Goal: Task Accomplishment & Management: Use online tool/utility

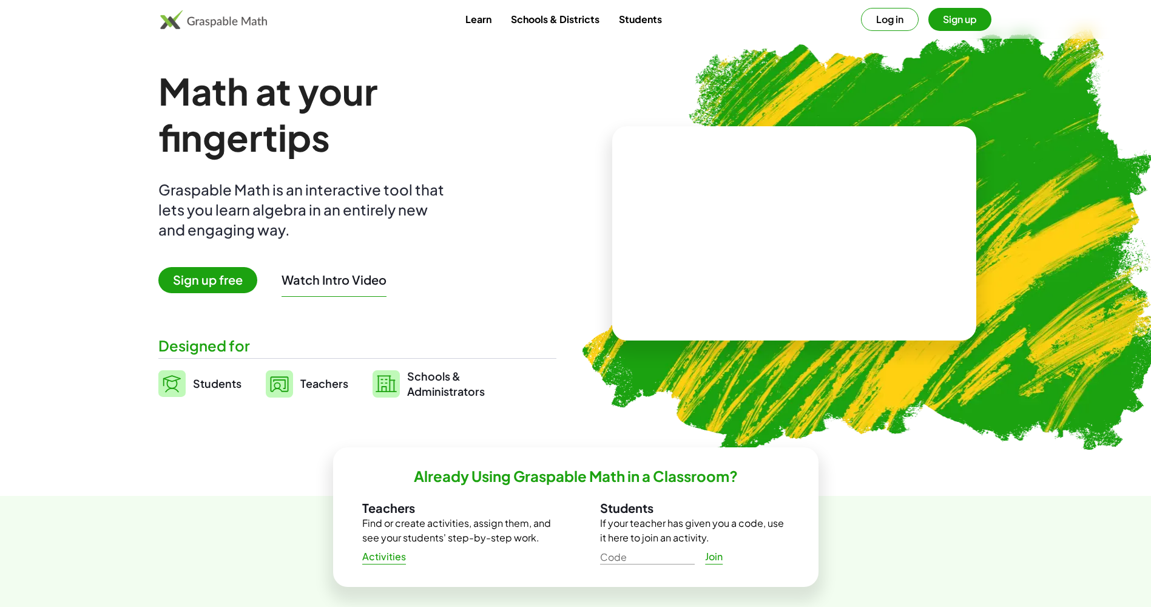
click at [953, 18] on button "Sign up" at bounding box center [959, 19] width 63 height 23
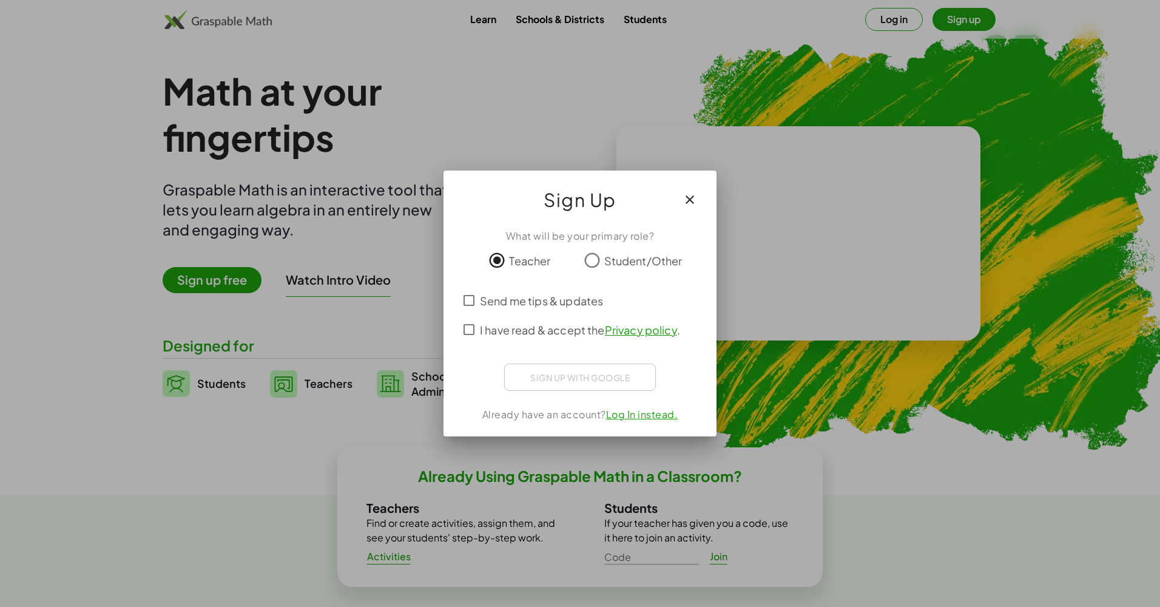
click at [470, 336] on div "Send me tips & updates I have read & accept the Privacy policy ." at bounding box center [580, 315] width 244 height 58
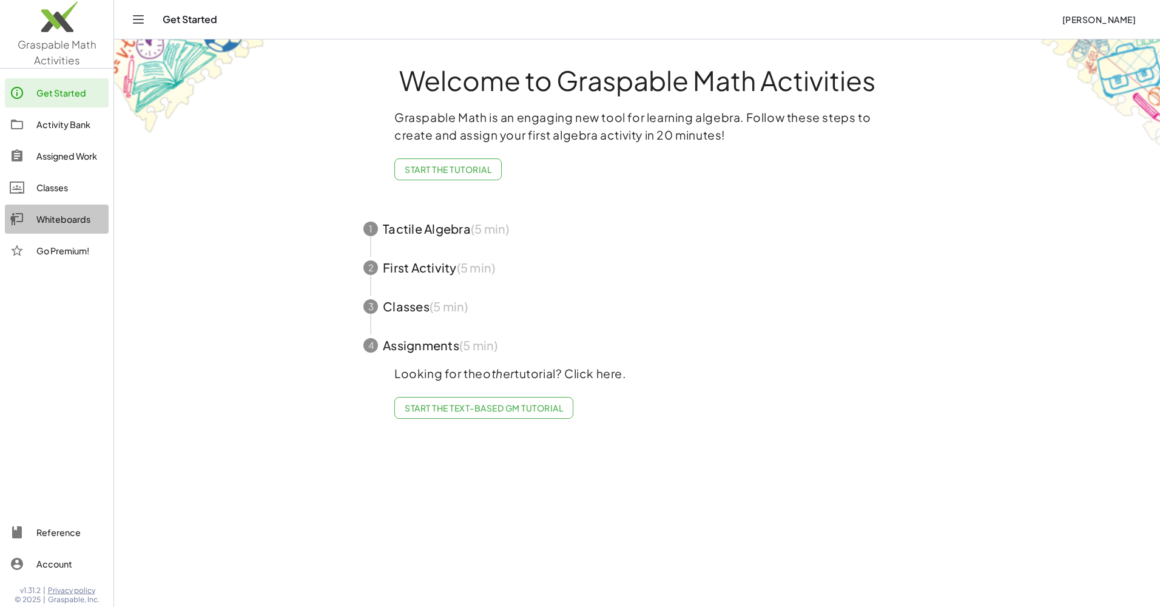
click at [56, 211] on link "Whiteboards" at bounding box center [57, 218] width 104 height 29
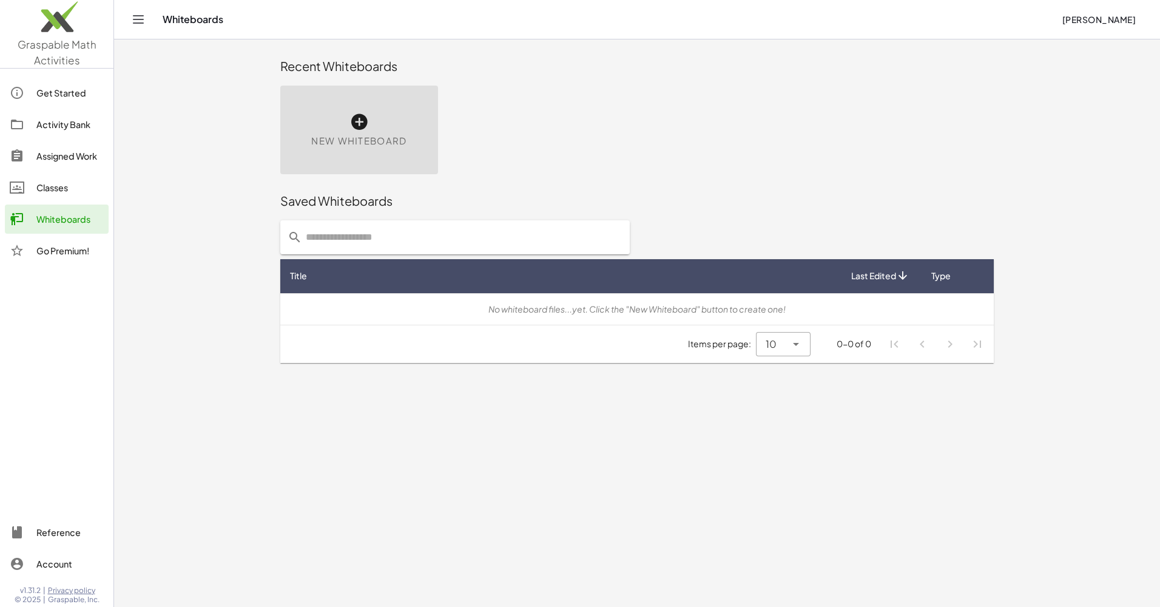
click at [394, 143] on span "New Whiteboard" at bounding box center [358, 141] width 95 height 14
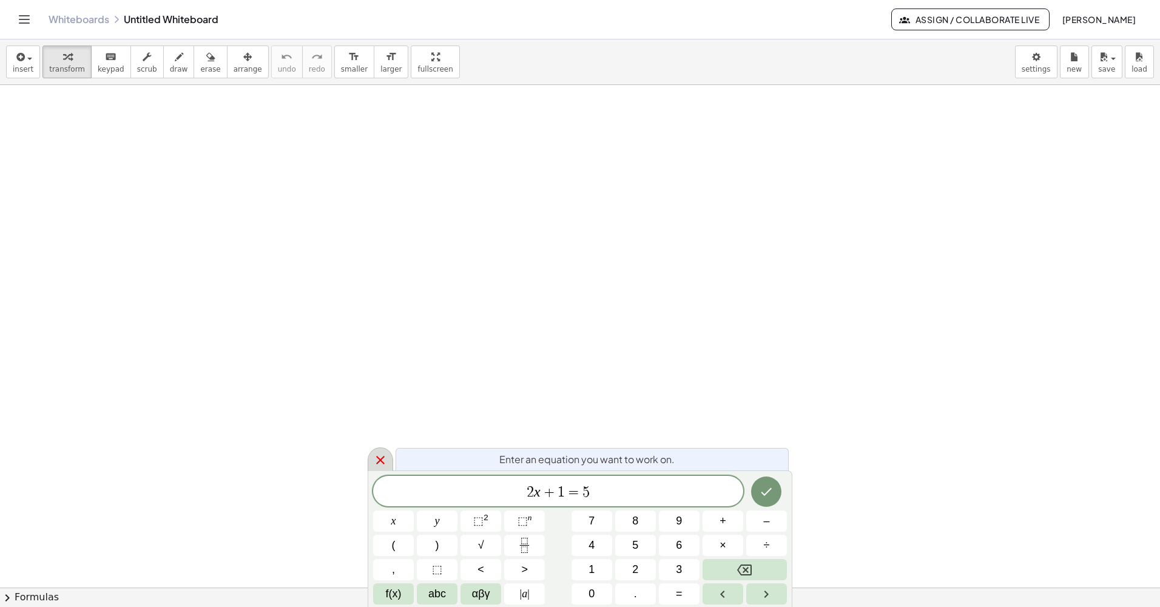
click at [386, 460] on icon at bounding box center [380, 459] width 15 height 15
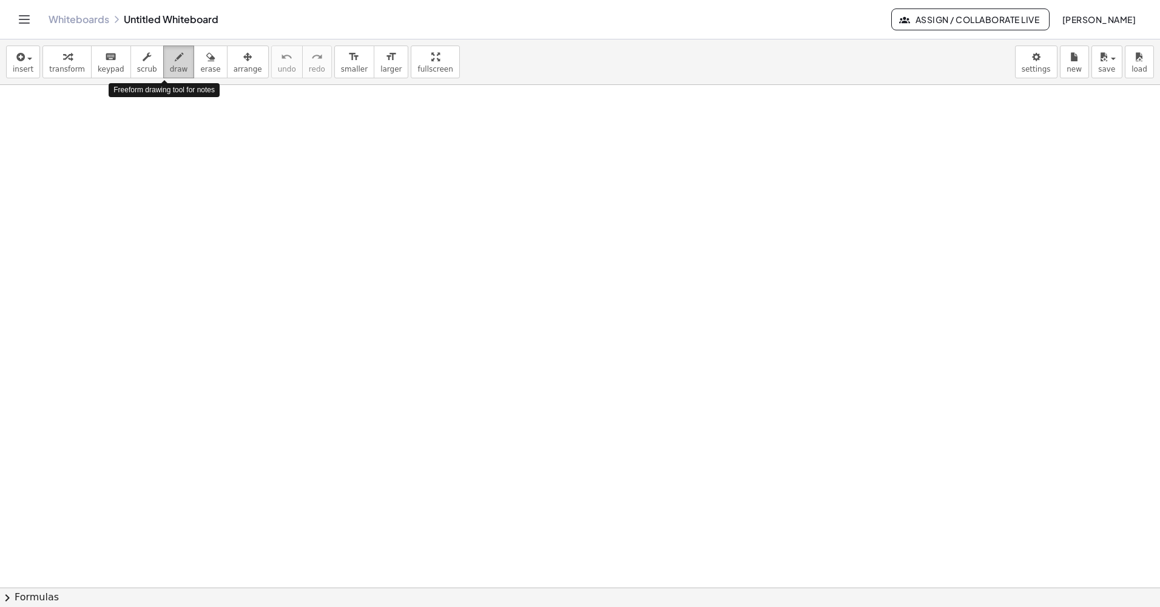
click at [175, 59] on icon "button" at bounding box center [179, 57] width 8 height 15
drag, startPoint x: 74, startPoint y: 127, endPoint x: 83, endPoint y: 170, distance: 43.4
click at [83, 170] on div at bounding box center [580, 587] width 1160 height 1004
click at [98, 170] on div at bounding box center [580, 587] width 1160 height 1004
drag, startPoint x: 86, startPoint y: 132, endPoint x: 116, endPoint y: 168, distance: 47.8
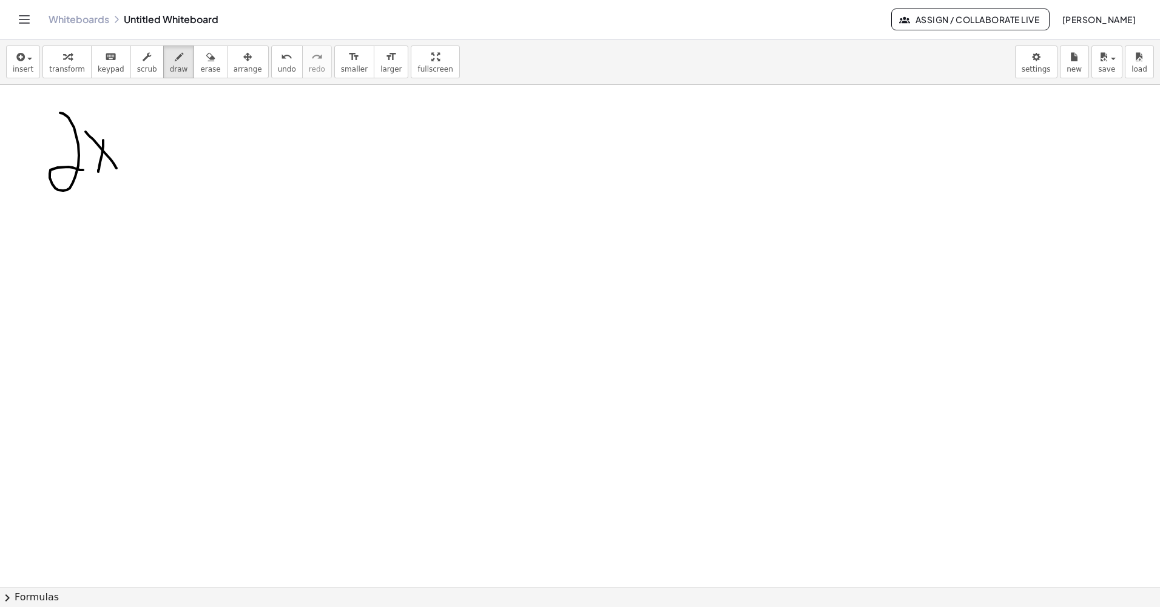
click at [116, 168] on div at bounding box center [580, 587] width 1160 height 1004
drag, startPoint x: 138, startPoint y: 144, endPoint x: 164, endPoint y: 145, distance: 25.5
click at [164, 145] on div at bounding box center [580, 587] width 1160 height 1004
drag, startPoint x: 140, startPoint y: 162, endPoint x: 187, endPoint y: 164, distance: 47.4
click at [187, 164] on div at bounding box center [580, 587] width 1160 height 1004
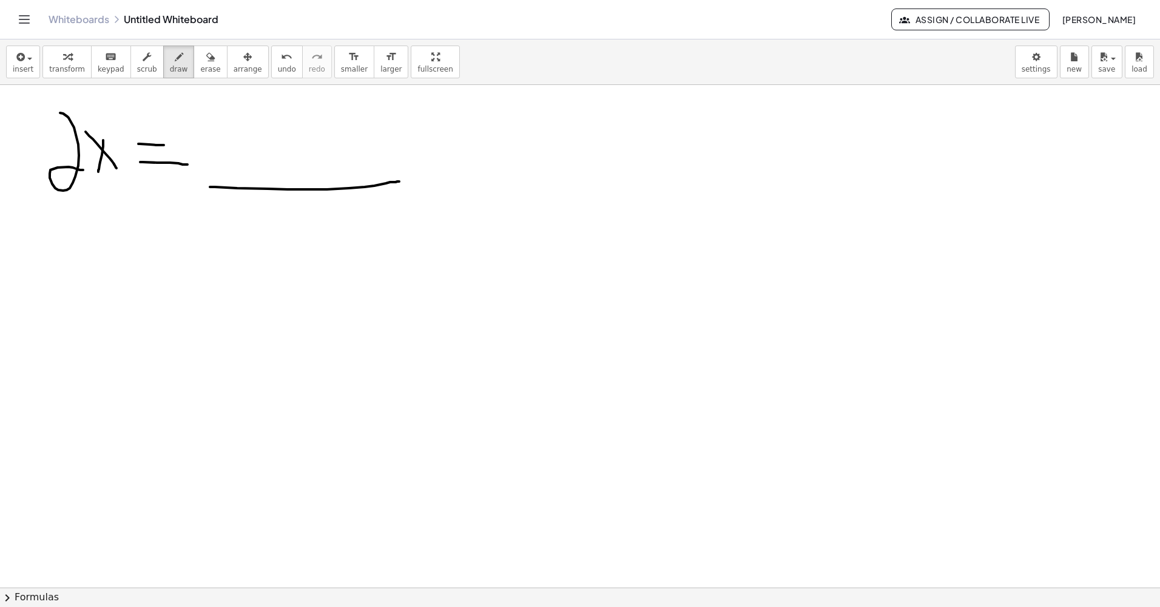
drag, startPoint x: 210, startPoint y: 187, endPoint x: 400, endPoint y: 181, distance: 189.9
click at [400, 181] on div at bounding box center [580, 587] width 1160 height 1004
drag, startPoint x: 260, startPoint y: 189, endPoint x: 346, endPoint y: 183, distance: 86.3
click at [346, 183] on div at bounding box center [580, 587] width 1160 height 1004
drag, startPoint x: 531, startPoint y: 196, endPoint x: 769, endPoint y: 204, distance: 237.9
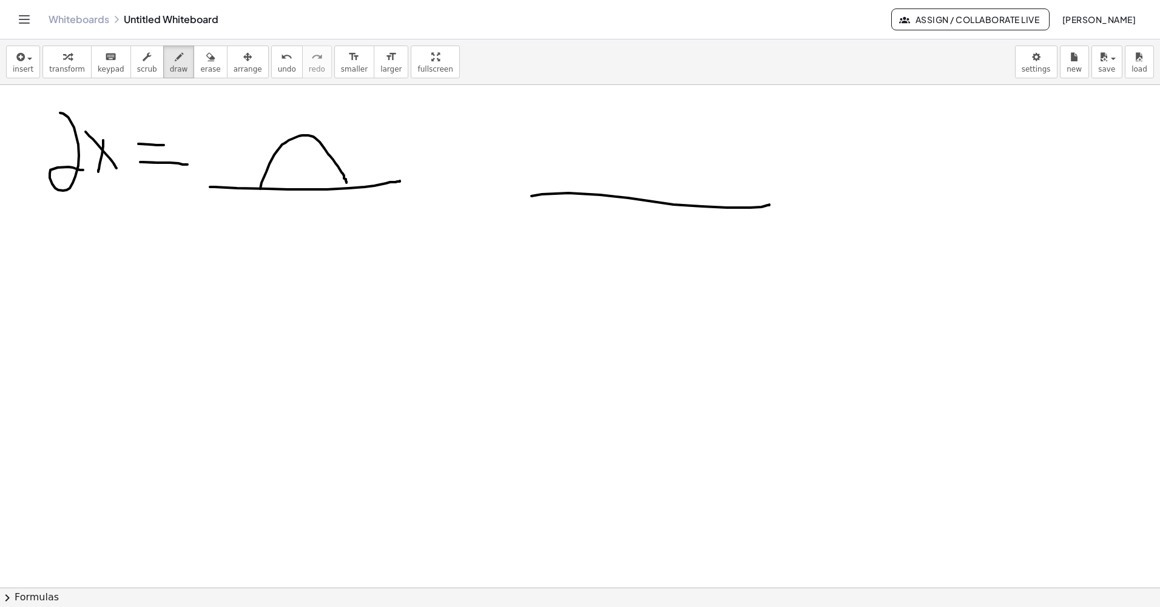
click at [769, 204] on div at bounding box center [580, 587] width 1160 height 1004
drag, startPoint x: 511, startPoint y: 162, endPoint x: 864, endPoint y: 150, distance: 353.2
click at [864, 150] on div at bounding box center [580, 587] width 1160 height 1004
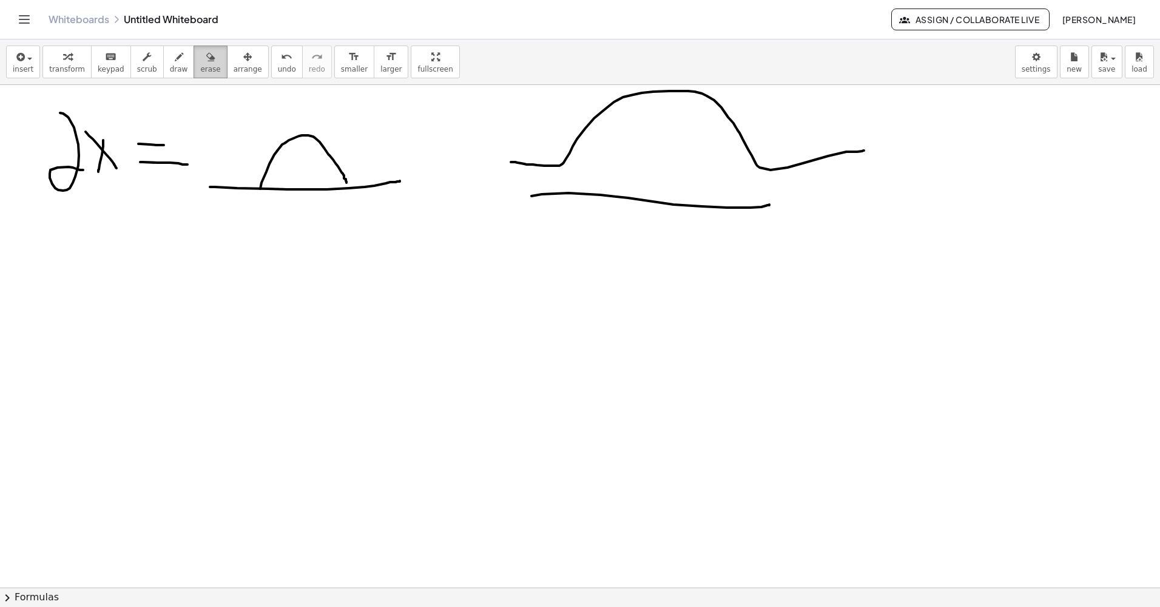
click at [200, 69] on span "erase" at bounding box center [210, 69] width 20 height 8
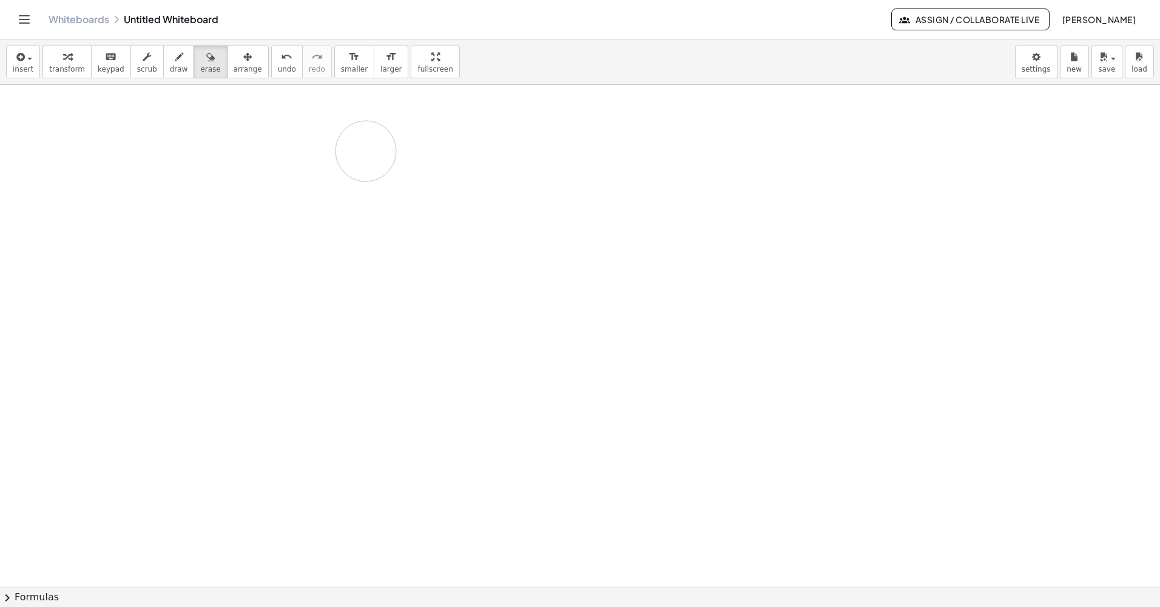
drag, startPoint x: 95, startPoint y: 134, endPoint x: 161, endPoint y: 96, distance: 76.6
click at [337, 151] on div at bounding box center [580, 587] width 1160 height 1004
click at [170, 70] on span "draw" at bounding box center [179, 69] width 18 height 8
drag, startPoint x: 193, startPoint y: 67, endPoint x: 179, endPoint y: 226, distance: 159.5
click at [179, 226] on div "insert select one: Math Expression Function Text Youtube Video Graphing Geometr…" at bounding box center [580, 322] width 1160 height 567
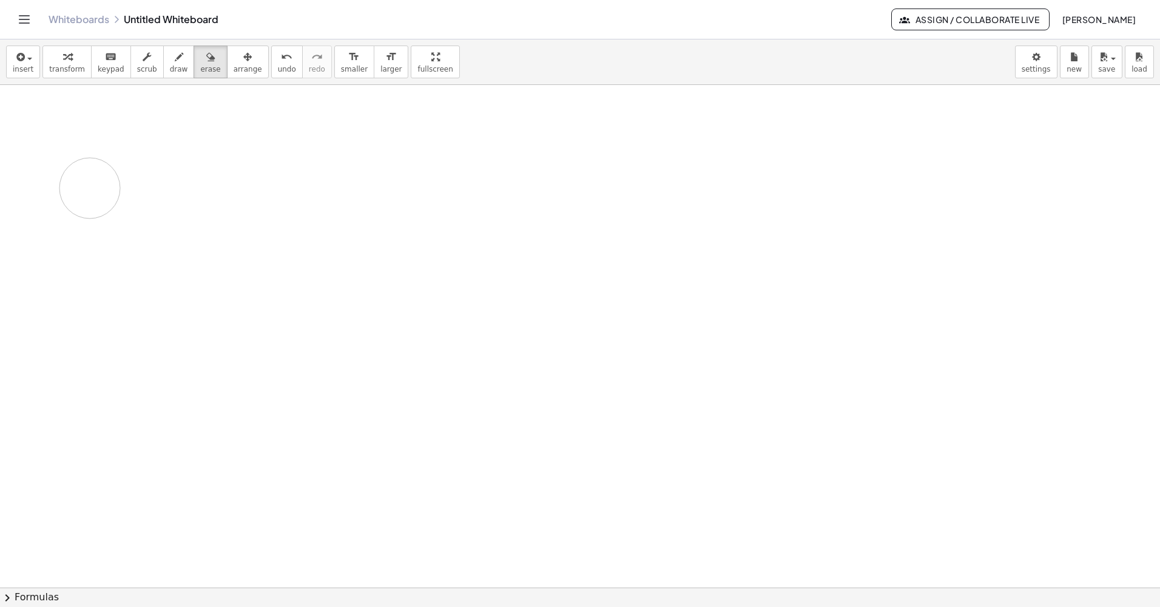
drag, startPoint x: 179, startPoint y: 226, endPoint x: 136, endPoint y: 318, distance: 101.5
click at [136, 318] on div at bounding box center [580, 587] width 1160 height 1004
click at [249, 35] on div "Whiteboards Untitled Whiteboard Assign / Collaborate Live [PERSON_NAME]" at bounding box center [580, 19] width 1131 height 39
